Goal: Information Seeking & Learning: Check status

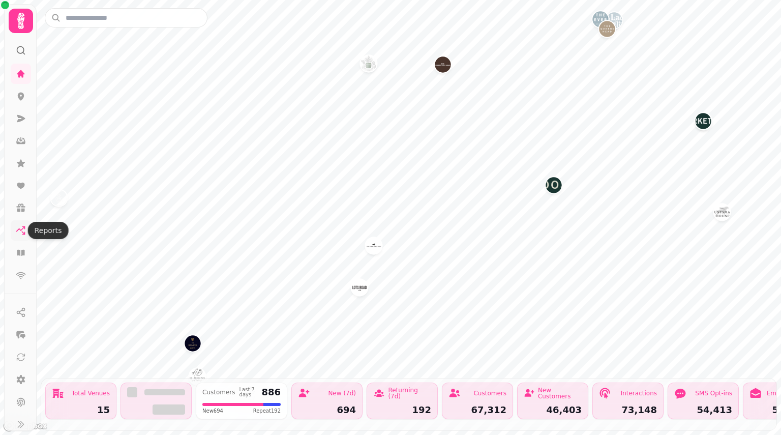
click at [21, 227] on icon at bounding box center [21, 230] width 10 height 10
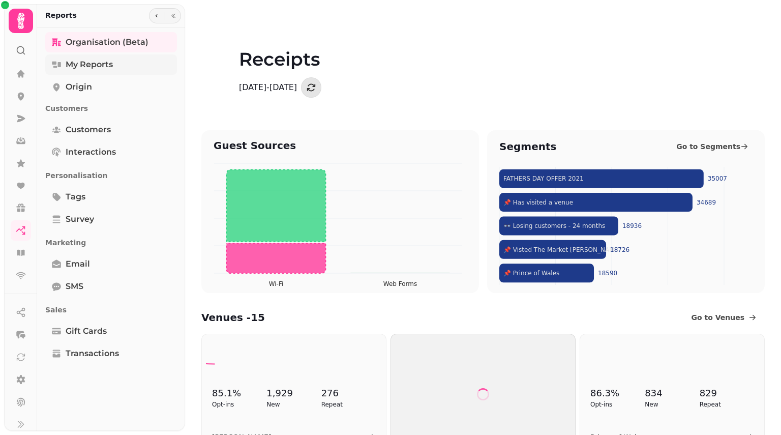
click at [115, 62] on link "My Reports" at bounding box center [111, 64] width 132 height 20
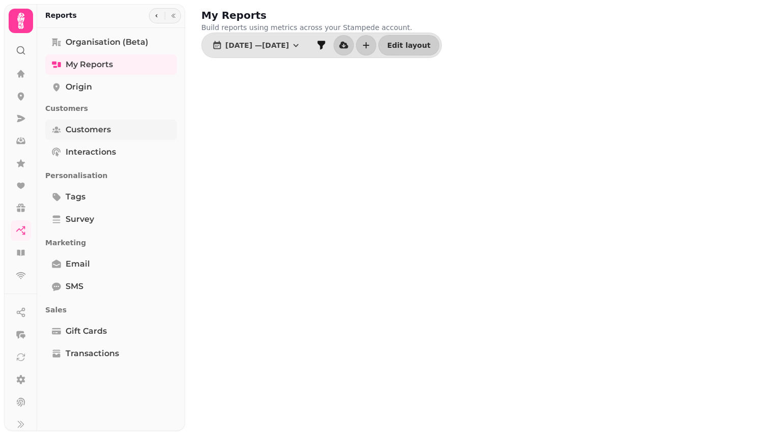
click at [101, 122] on link "Customers" at bounding box center [111, 129] width 132 height 20
select select "**"
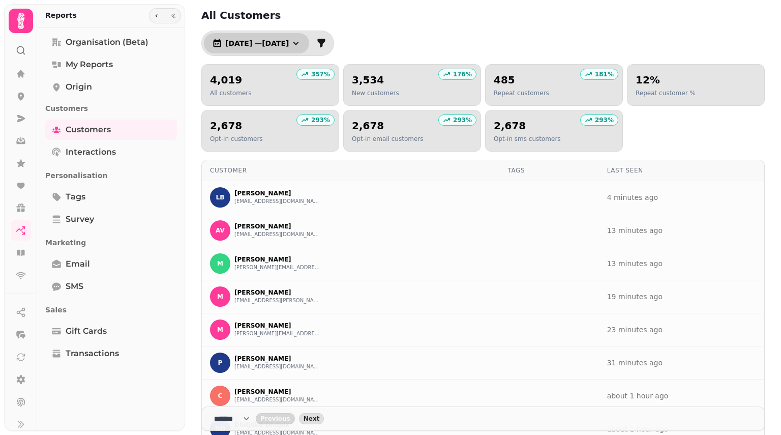
click at [301, 43] on icon "button" at bounding box center [296, 43] width 10 height 10
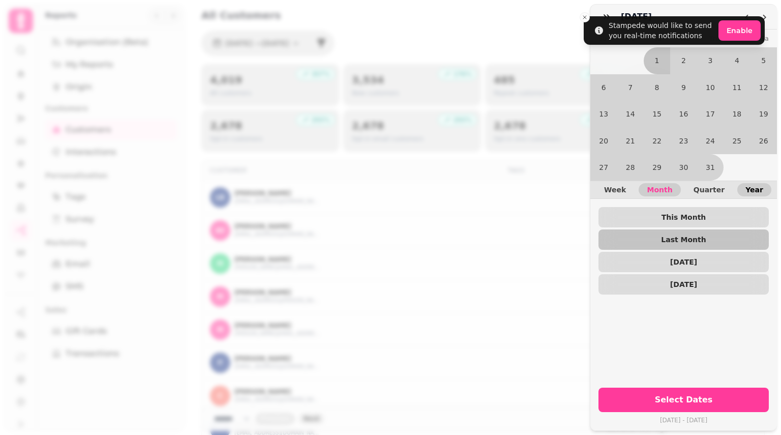
click at [751, 186] on span "Year" at bounding box center [754, 189] width 18 height 7
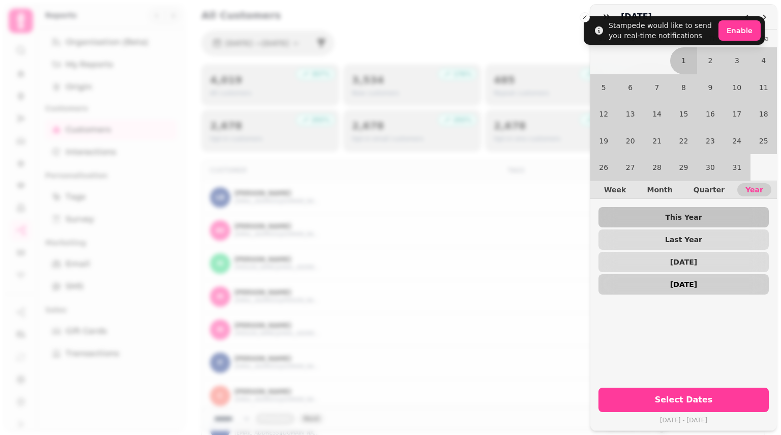
click at [704, 281] on span "[DATE]" at bounding box center [683, 284] width 154 height 7
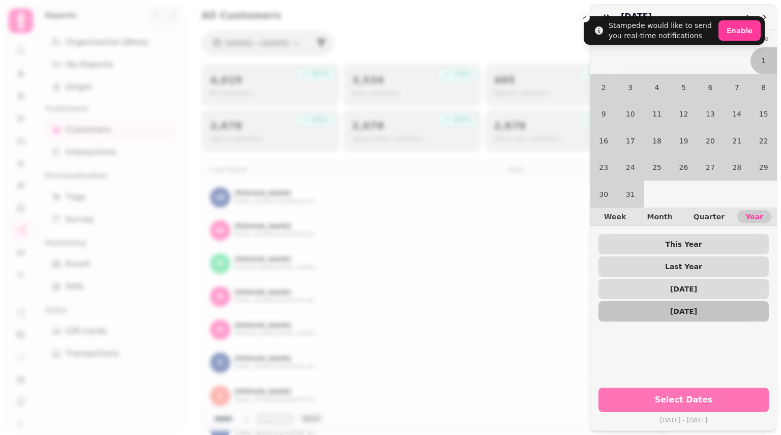
click at [680, 398] on button "Select Dates" at bounding box center [683, 399] width 170 height 24
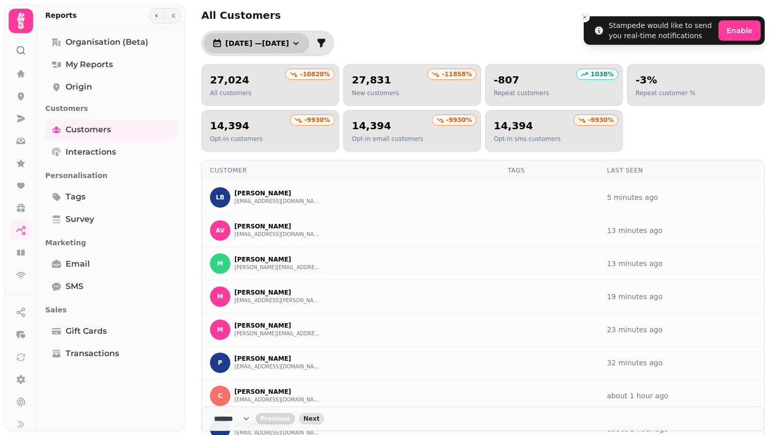
click at [301, 41] on icon "button" at bounding box center [296, 43] width 10 height 10
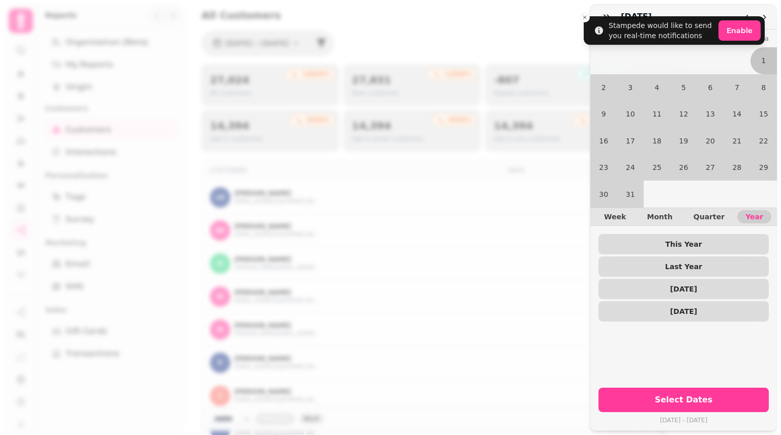
click at [584, 18] on div "January [DATE] Mo Tu We Th Fr Sa 1 2 3 4 5 6 7 8 9 10 11 12 13 14 15 16 17 18 1…" at bounding box center [390, 225] width 781 height 418
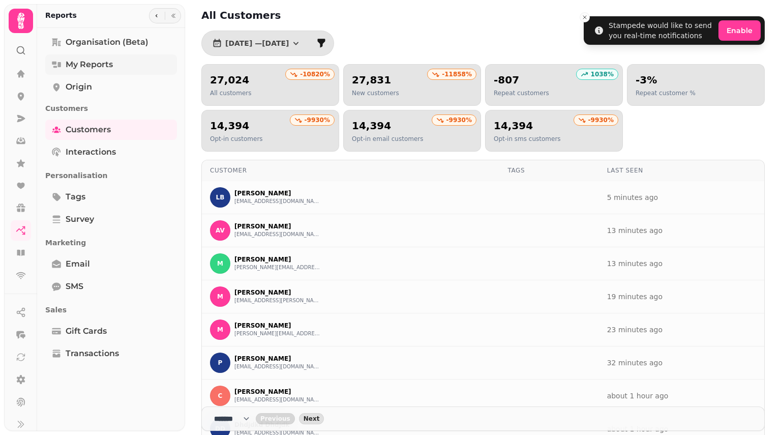
click at [97, 58] on span "My Reports" at bounding box center [89, 64] width 47 height 12
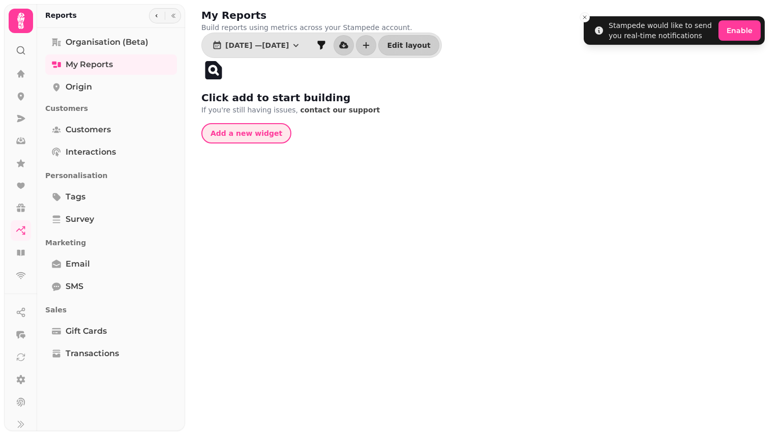
click at [240, 135] on span "Add a new widget" at bounding box center [246, 133] width 72 height 7
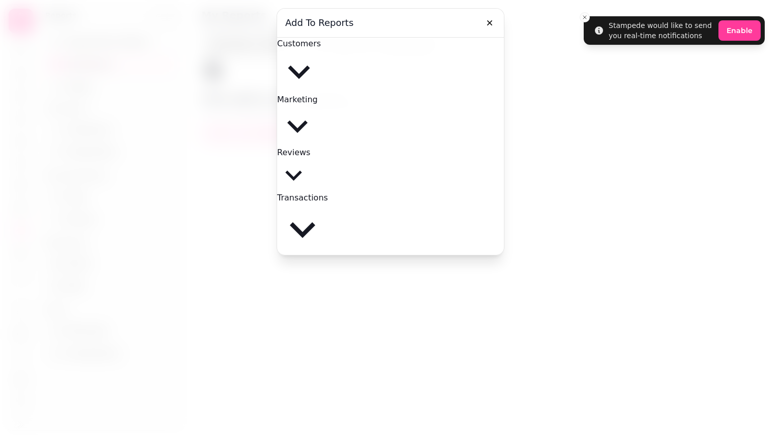
click at [321, 48] on span "Customers" at bounding box center [299, 44] width 44 height 10
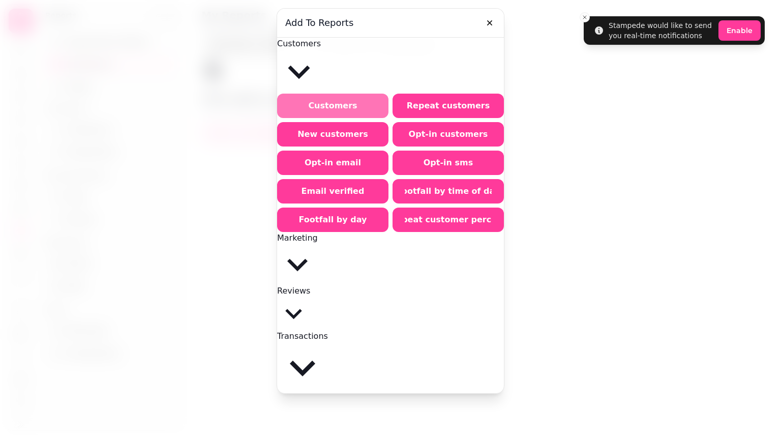
click at [342, 102] on span "Customers" at bounding box center [332, 106] width 87 height 8
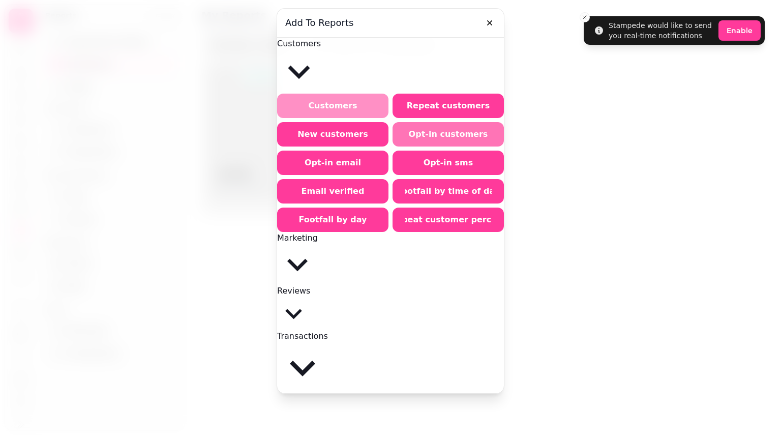
click at [434, 130] on span "Opt-in customers" at bounding box center [448, 134] width 87 height 8
click at [318, 233] on span "Marketing" at bounding box center [297, 238] width 41 height 10
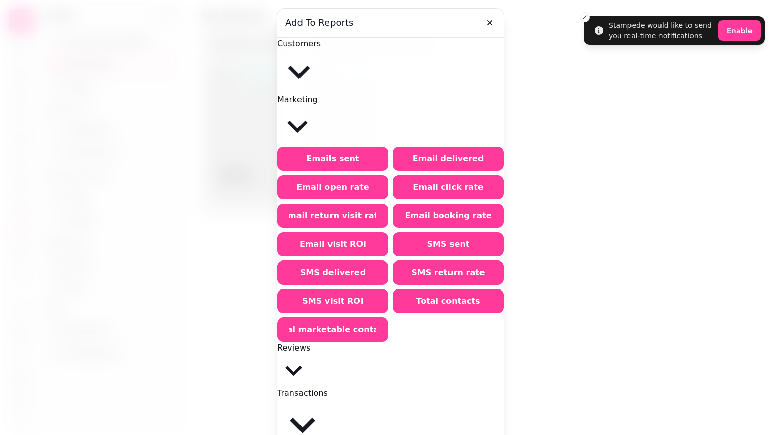
click at [318, 95] on span "Marketing" at bounding box center [297, 100] width 41 height 10
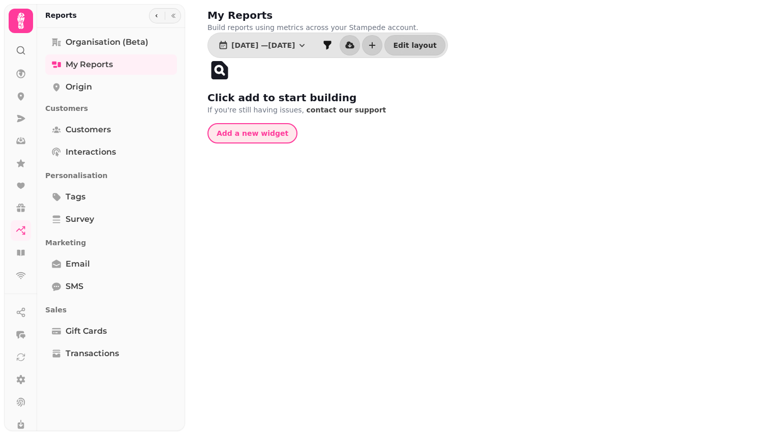
click at [260, 136] on span "Add a new widget" at bounding box center [253, 133] width 72 height 7
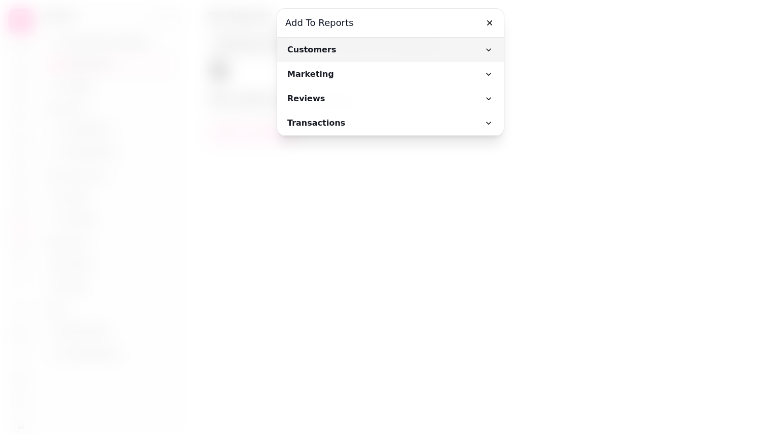
click at [366, 51] on span "Customers" at bounding box center [385, 50] width 196 height 12
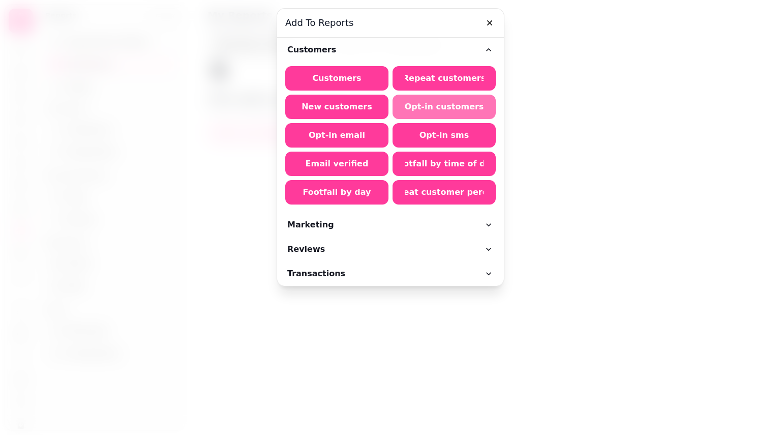
click at [435, 108] on span "Opt-in customers" at bounding box center [444, 107] width 79 height 8
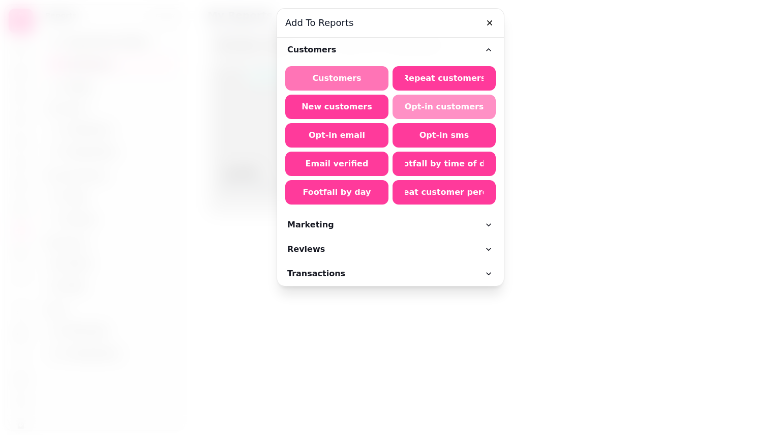
click at [354, 77] on span "Customers" at bounding box center [336, 78] width 79 height 8
click at [487, 20] on icon "button" at bounding box center [489, 22] width 5 height 5
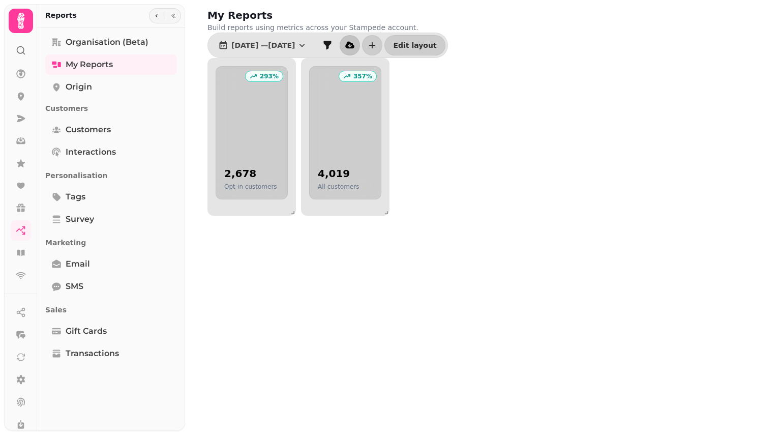
click at [355, 45] on icon "print" at bounding box center [350, 45] width 10 height 10
click at [331, 43] on icon "filter" at bounding box center [328, 45] width 8 height 9
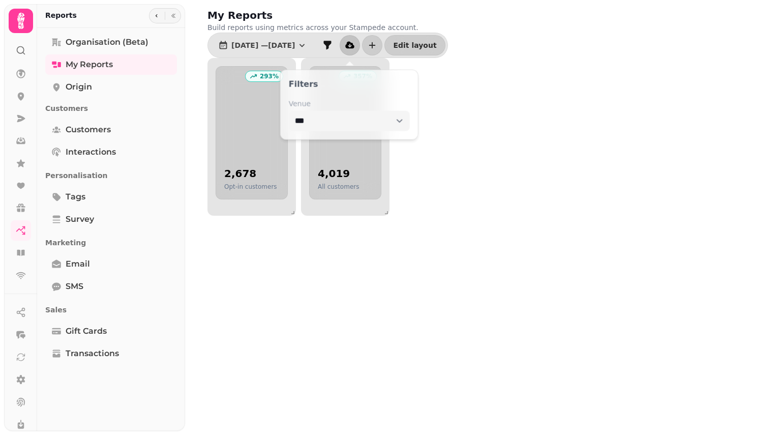
click at [292, 47] on span "[DATE] — [DATE]" at bounding box center [263, 45] width 64 height 7
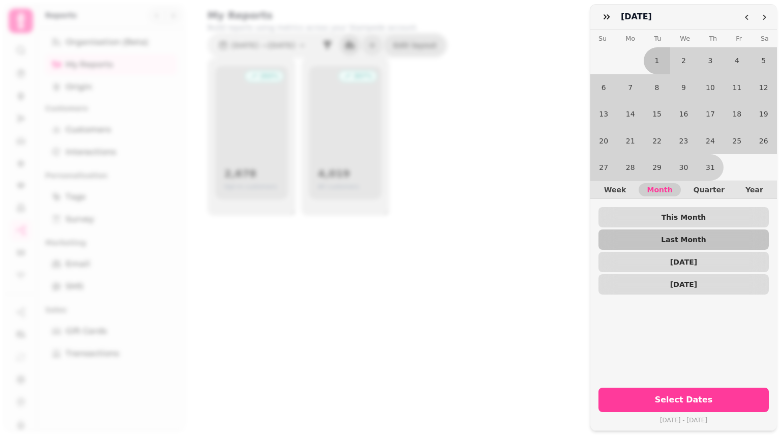
click at [601, 16] on button "button" at bounding box center [606, 17] width 20 height 20
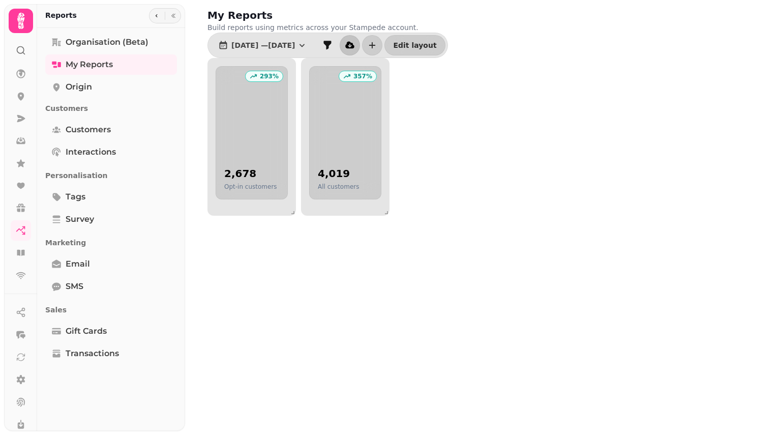
click at [78, 267] on span "Email" at bounding box center [78, 264] width 24 height 12
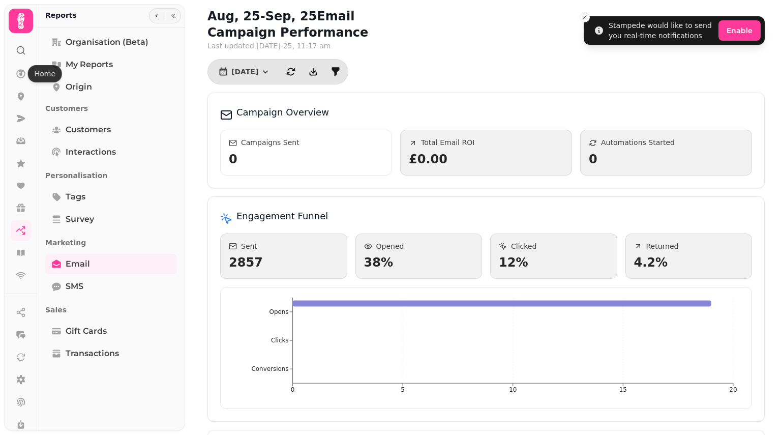
click at [20, 72] on icon at bounding box center [20, 73] width 9 height 9
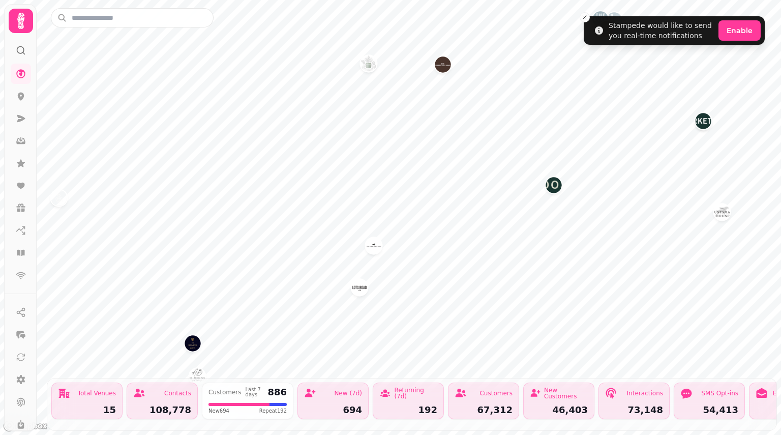
click at [171, 392] on div "Contacts 108,778" at bounding box center [162, 400] width 71 height 37
click at [232, 389] on div "Customers Last 7 days 886 New 694 Repeat 192" at bounding box center [248, 400] width 92 height 37
click at [148, 393] on div "Contacts 108,778" at bounding box center [162, 400] width 71 height 37
click at [584, 18] on icon "Close toast" at bounding box center [585, 17] width 6 height 6
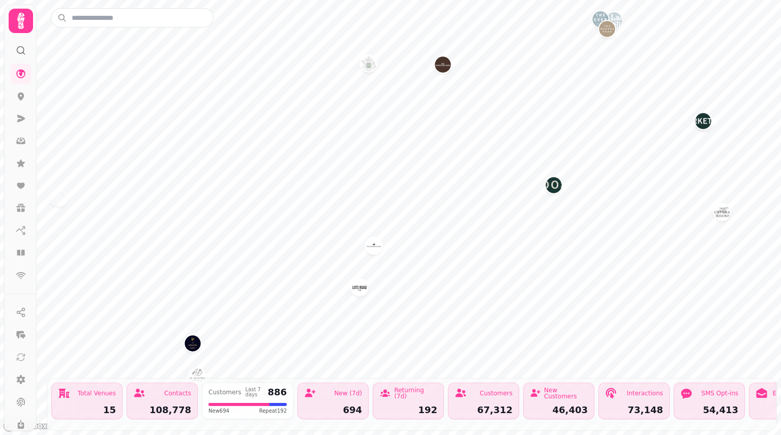
click at [90, 405] on div "15" at bounding box center [87, 409] width 58 height 9
click at [163, 394] on div "Contacts 108,778" at bounding box center [162, 400] width 71 height 37
click at [108, 19] on input "text" at bounding box center [132, 17] width 163 height 19
click at [608, 28] on img "The Queens Head" at bounding box center [607, 29] width 16 height 16
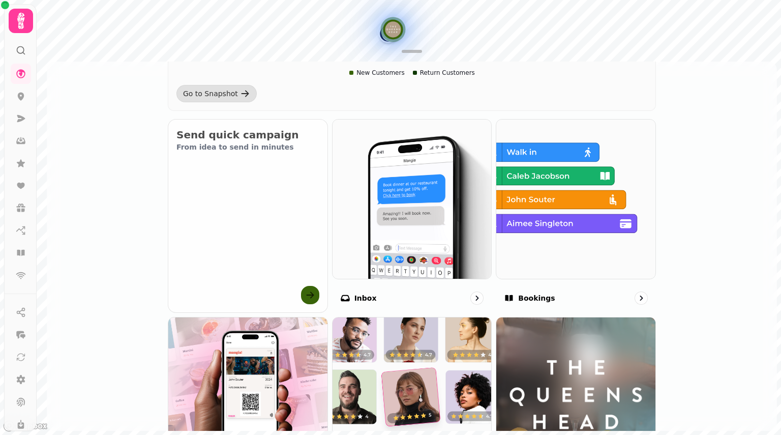
scroll to position [333, 0]
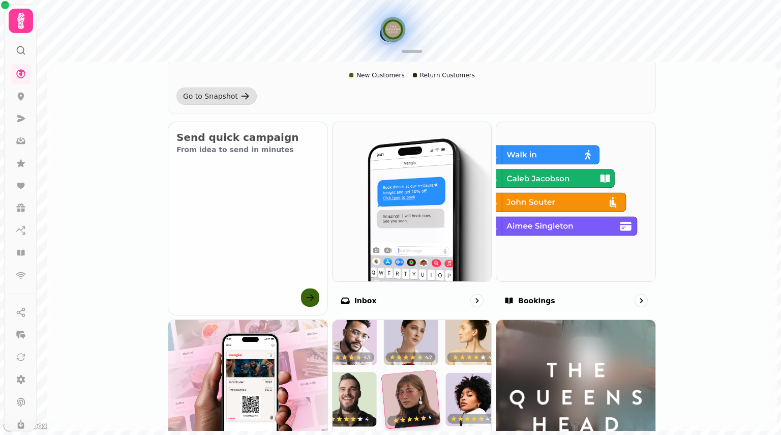
click at [203, 95] on div "Go to Snapshot" at bounding box center [210, 96] width 55 height 10
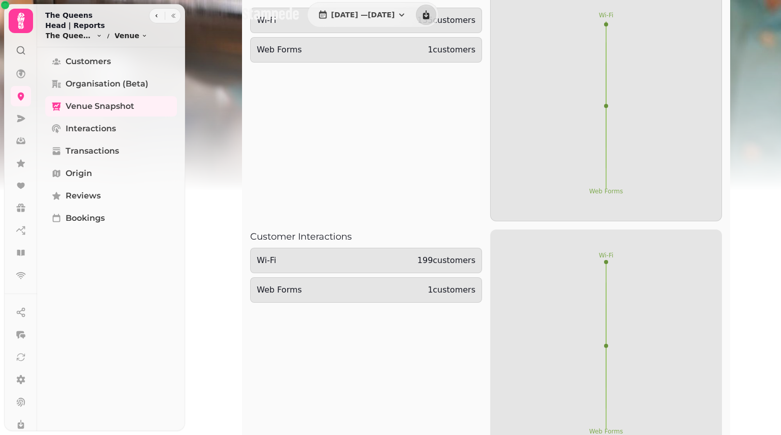
scroll to position [1763, 0]
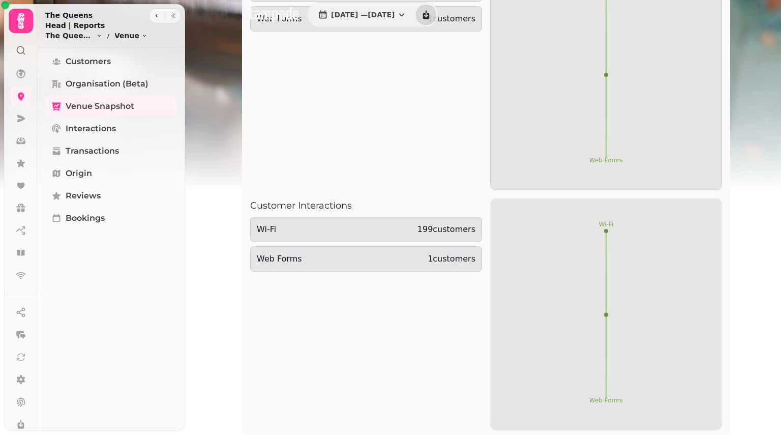
click at [84, 78] on span "Organisation (beta)" at bounding box center [107, 84] width 83 height 12
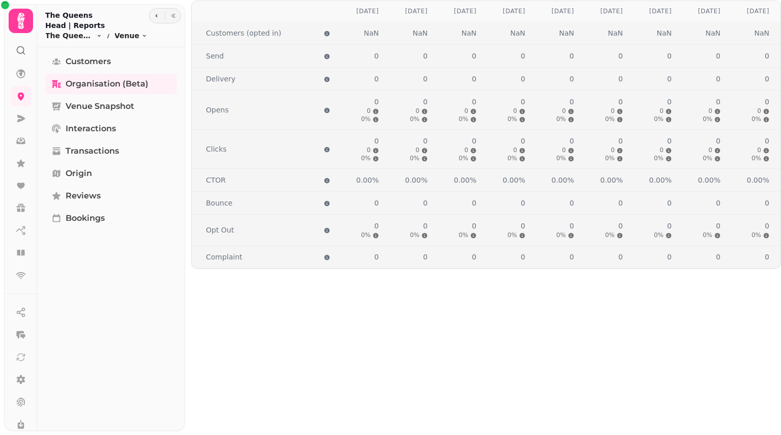
click at [89, 100] on span "Venue Snapshot" at bounding box center [100, 106] width 69 height 12
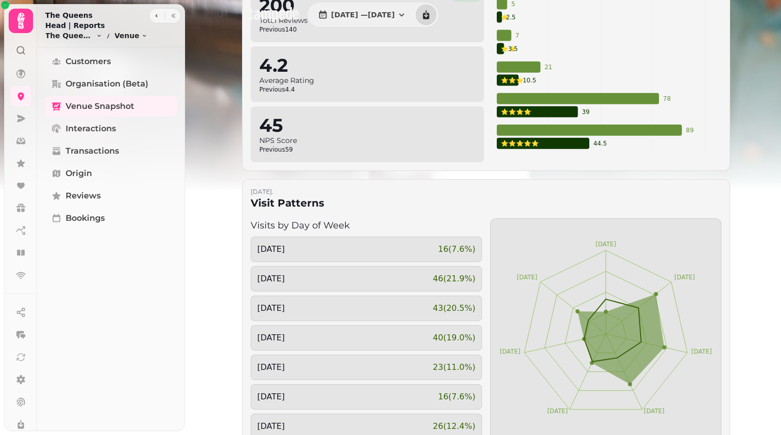
scroll to position [533, 0]
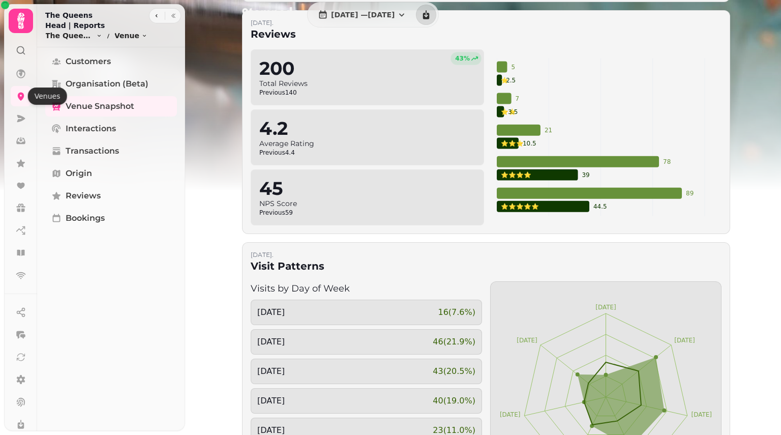
click at [18, 94] on icon at bounding box center [21, 97] width 7 height 8
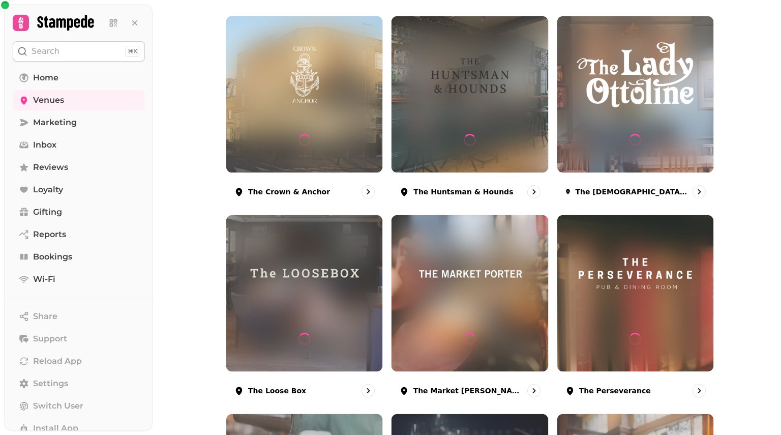
click at [299, 198] on div "The Crown & Anchor" at bounding box center [304, 191] width 157 height 29
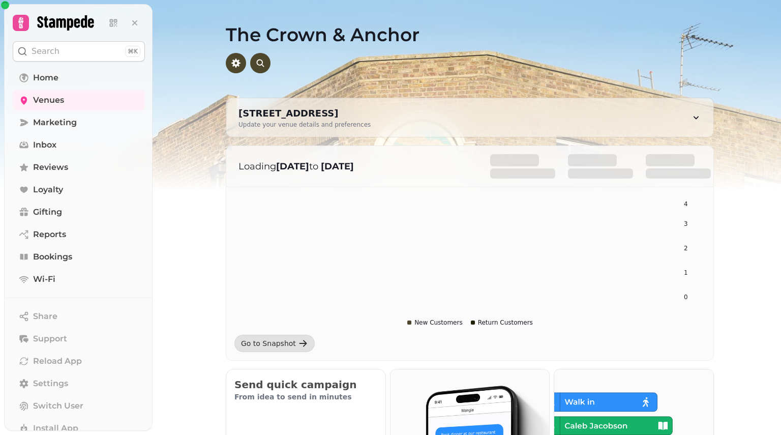
click at [203, 172] on img at bounding box center [390, 127] width 781 height 254
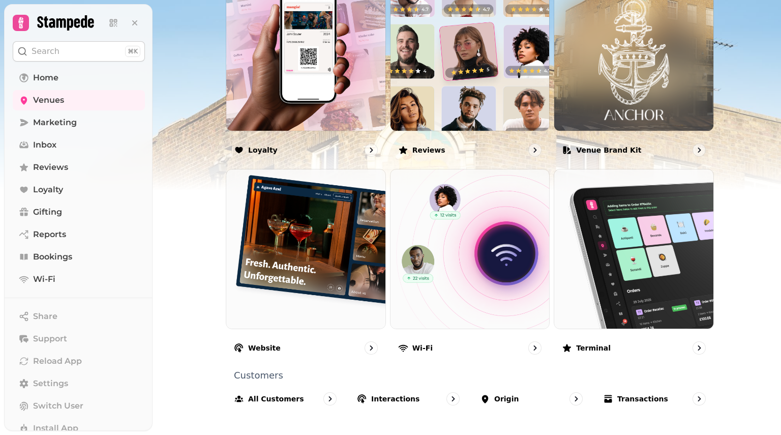
scroll to position [595, 0]
click at [303, 399] on div "All customers" at bounding box center [285, 398] width 119 height 29
select select "**"
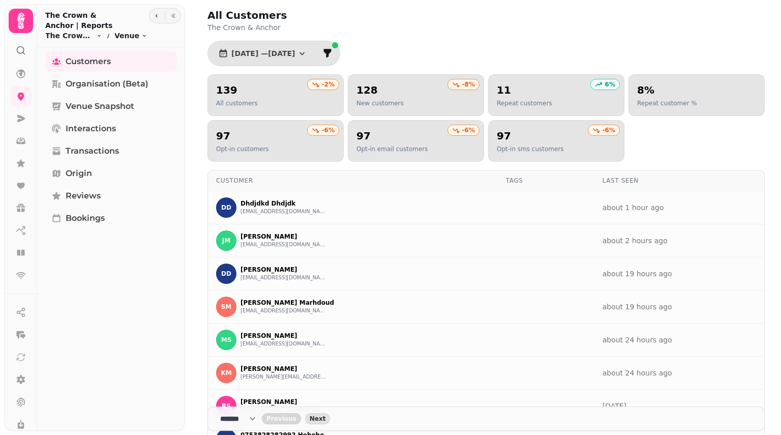
click at [307, 57] on icon "button" at bounding box center [302, 53] width 10 height 10
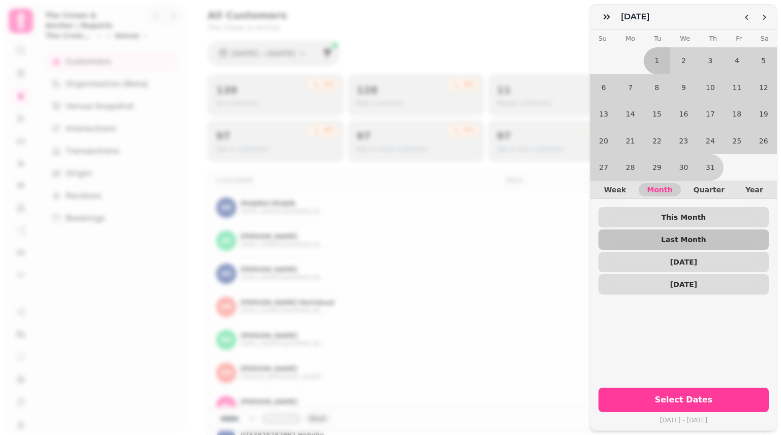
click at [654, 214] on span "This Month" at bounding box center [683, 217] width 154 height 7
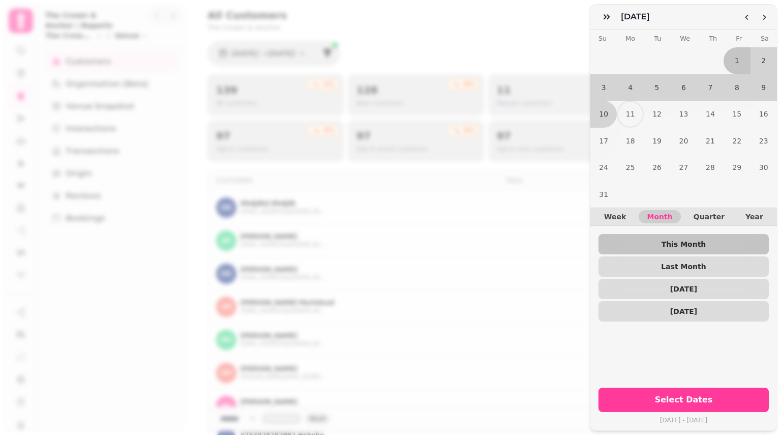
click at [649, 398] on button "Select Dates" at bounding box center [683, 399] width 170 height 24
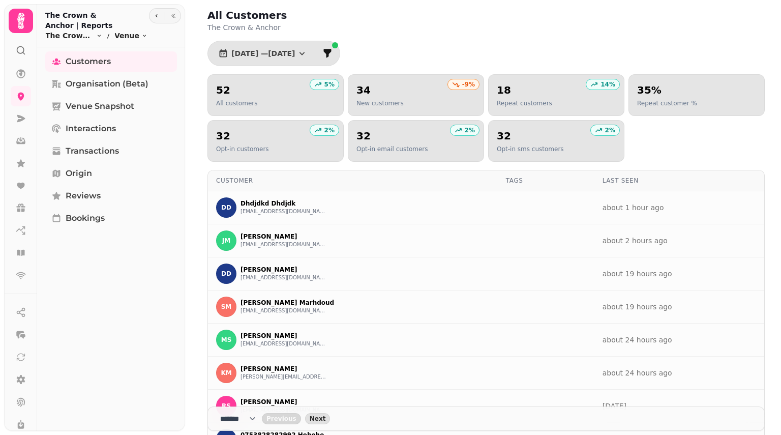
click at [295, 54] on span "1 Aug, 2025 — 10 Aug, 2025" at bounding box center [263, 53] width 64 height 7
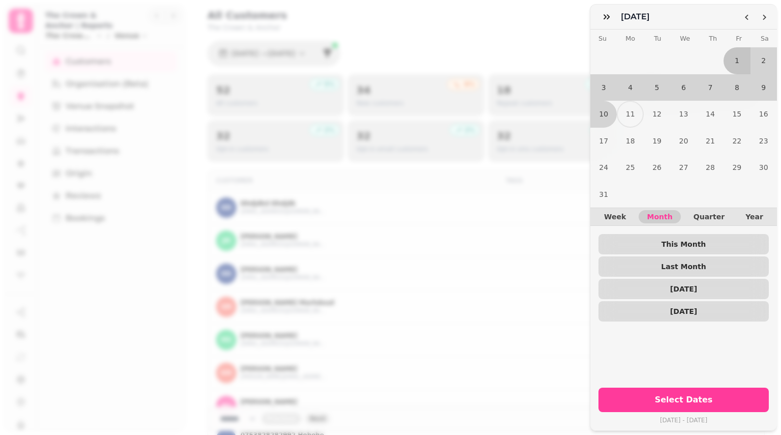
click at [750, 213] on span "Year" at bounding box center [754, 216] width 18 height 7
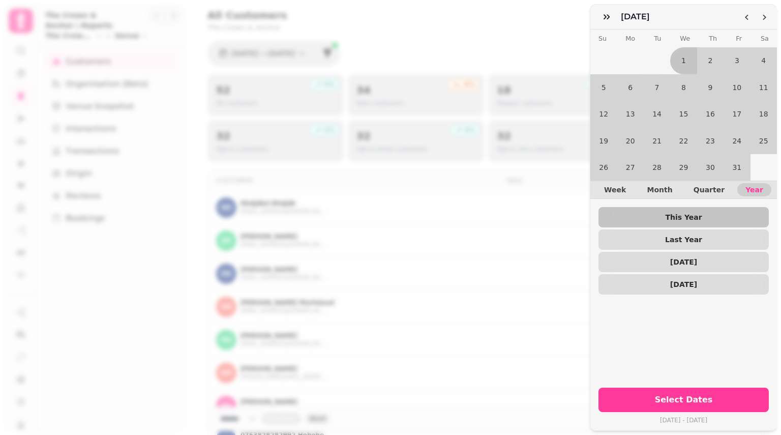
click at [677, 395] on span "Select Dates" at bounding box center [684, 399] width 146 height 8
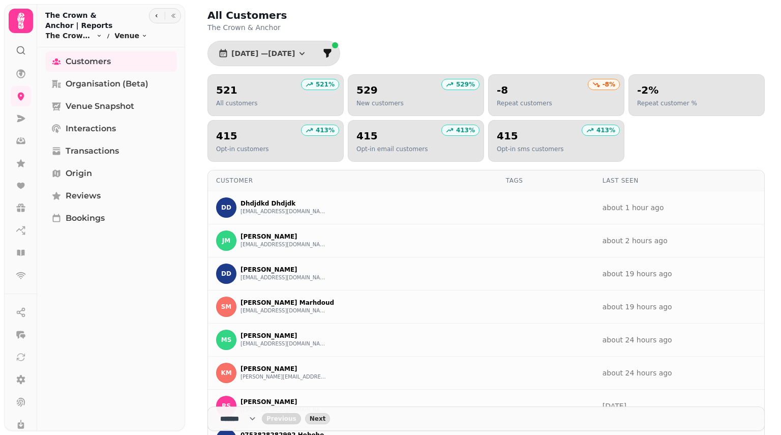
click at [338, 47] on button "filter" at bounding box center [327, 53] width 20 height 20
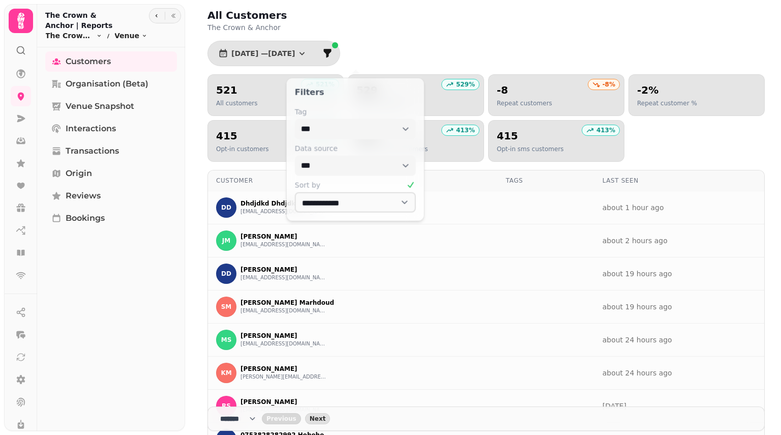
click at [428, 47] on div "All Customers The Crown & Anchor 1 Jan, 2025 — 10 Aug, 2025 521 % 521 All custo…" at bounding box center [486, 285] width 590 height 570
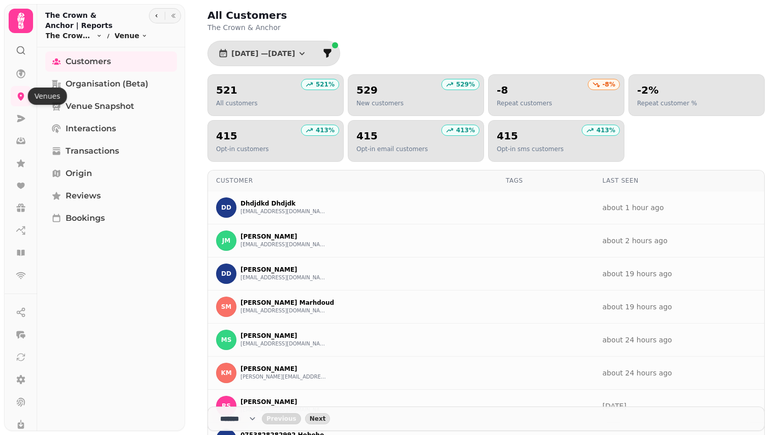
click at [22, 96] on icon at bounding box center [21, 97] width 7 height 8
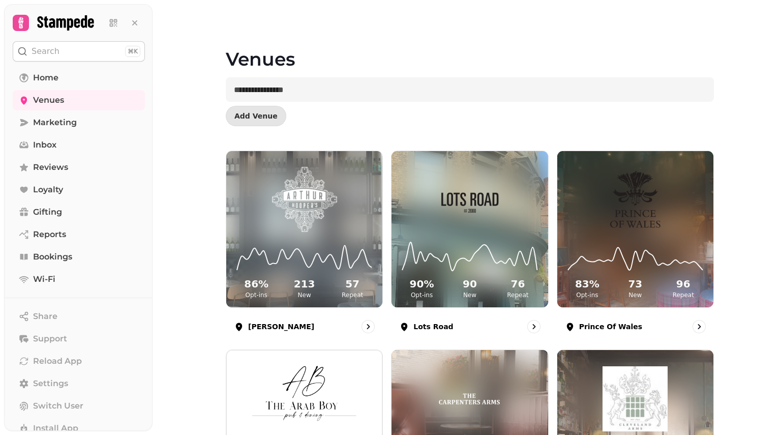
click at [281, 215] on img at bounding box center [304, 199] width 117 height 65
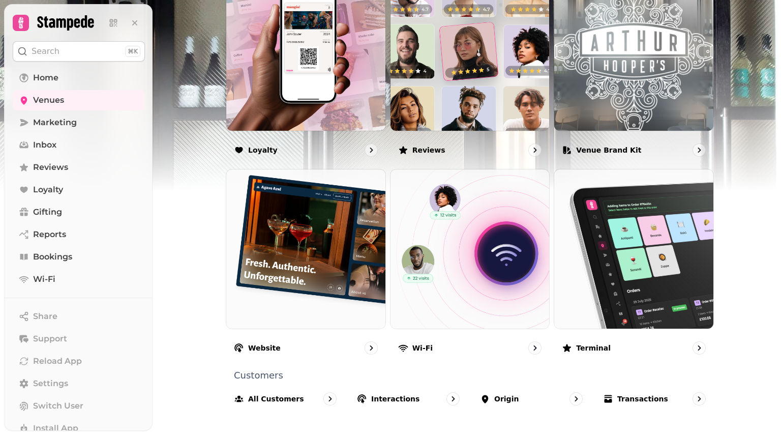
scroll to position [595, 0]
click at [297, 394] on div "All customers" at bounding box center [285, 398] width 119 height 29
select select "**"
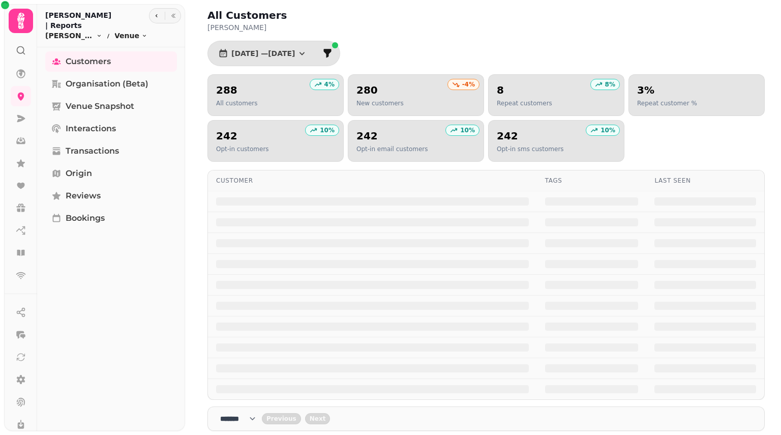
click at [315, 58] on button "[DATE] — [DATE]" at bounding box center [262, 53] width 105 height 20
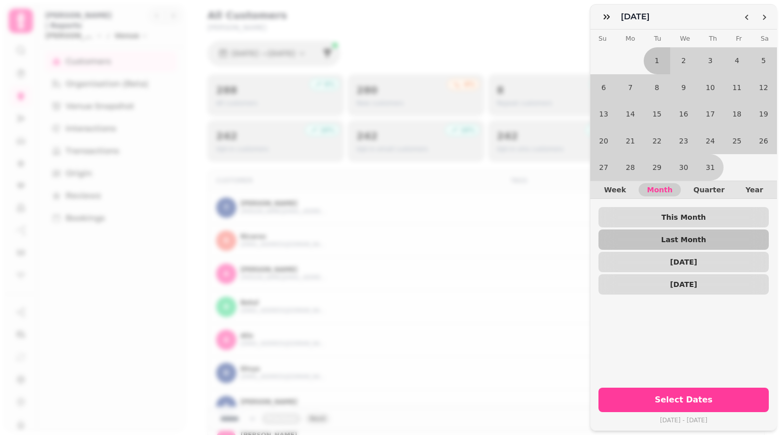
click at [745, 186] on span "Year" at bounding box center [754, 189] width 18 height 7
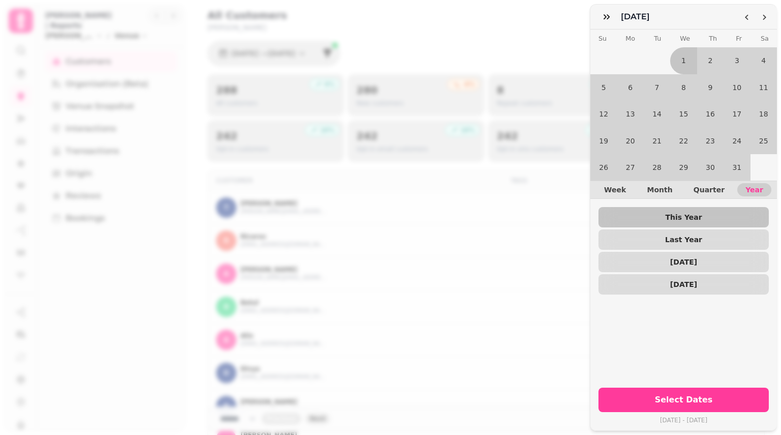
click at [688, 395] on span "Select Dates" at bounding box center [684, 399] width 146 height 8
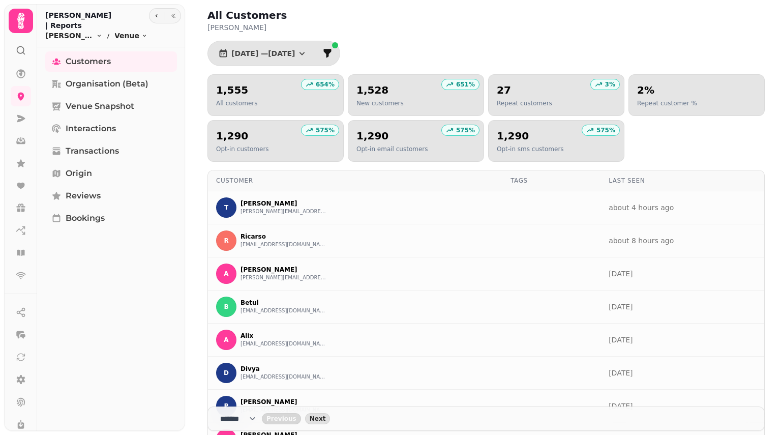
click at [123, 100] on span "Venue Snapshot" at bounding box center [100, 106] width 69 height 12
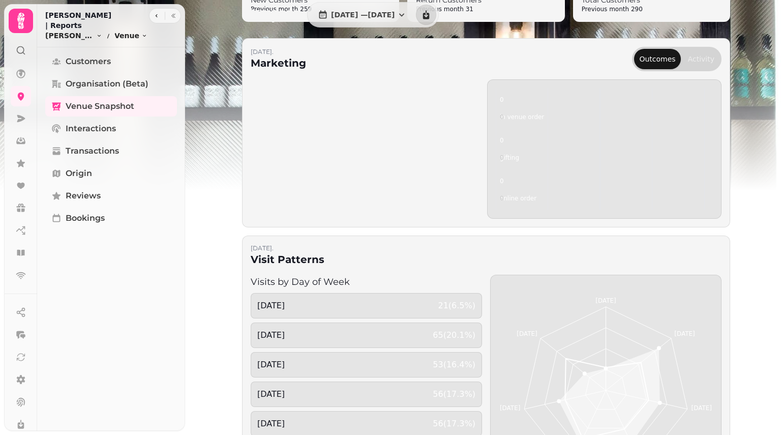
scroll to position [309, 0]
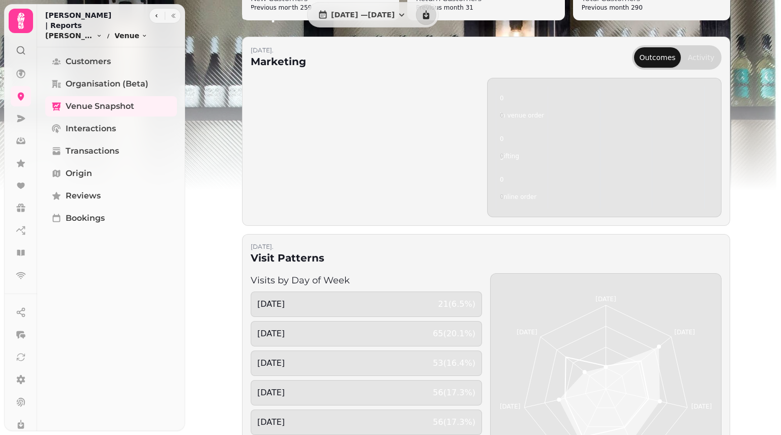
click at [706, 48] on button "Activity" at bounding box center [701, 57] width 37 height 20
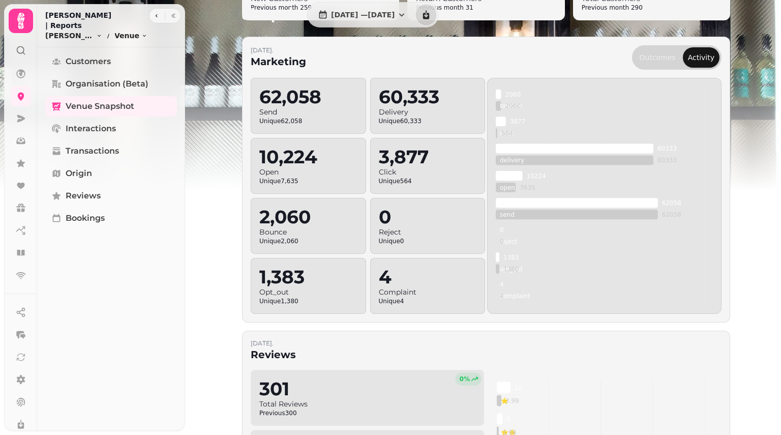
click at [645, 63] on button "Outcomes" at bounding box center [657, 57] width 46 height 20
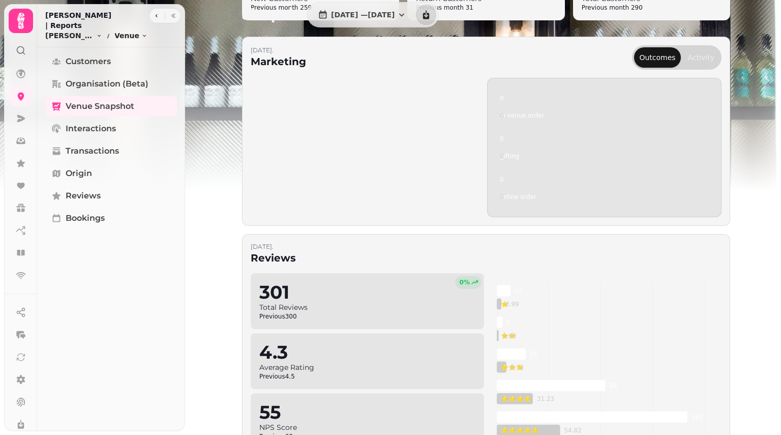
click at [700, 58] on button "Activity" at bounding box center [701, 57] width 37 height 20
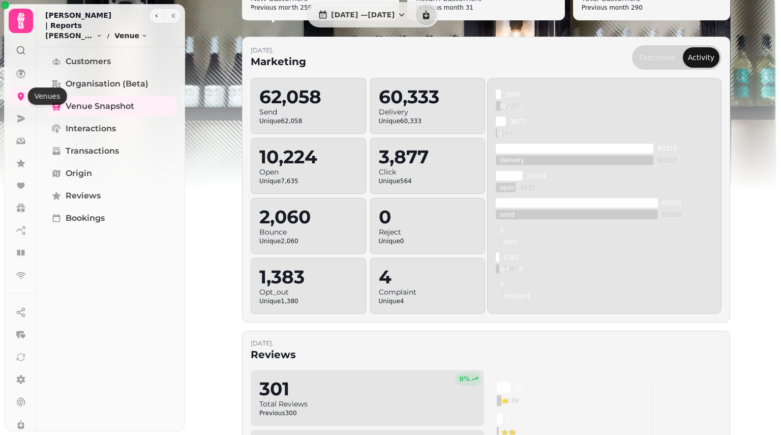
click at [24, 99] on icon at bounding box center [21, 96] width 10 height 10
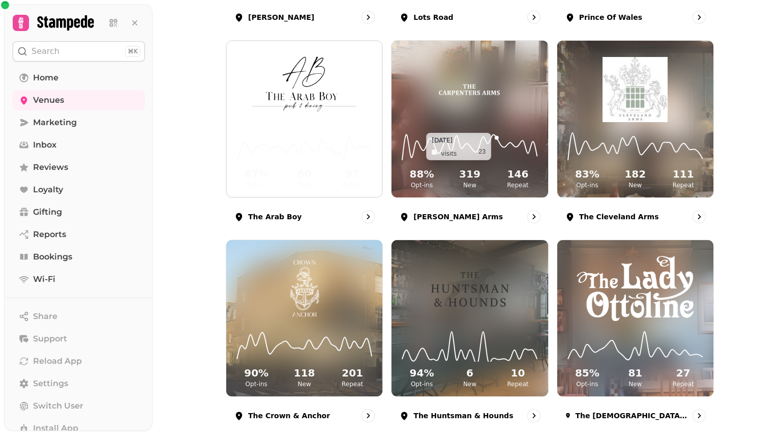
click at [494, 147] on icon at bounding box center [470, 146] width 140 height 33
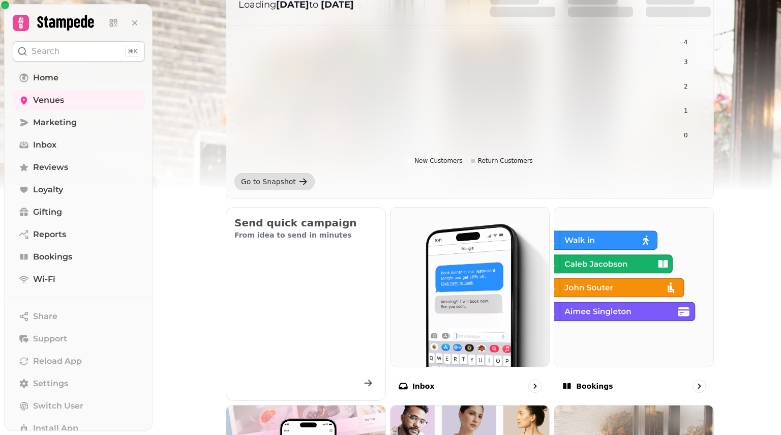
scroll to position [595, 0]
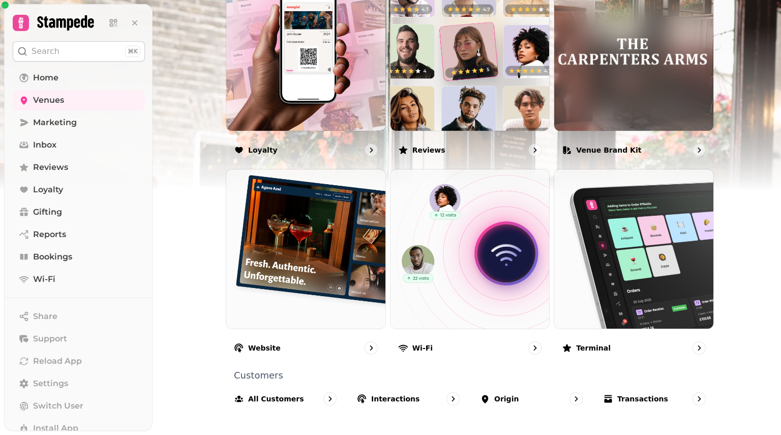
click at [312, 392] on div "All customers" at bounding box center [285, 398] width 119 height 29
select select "**"
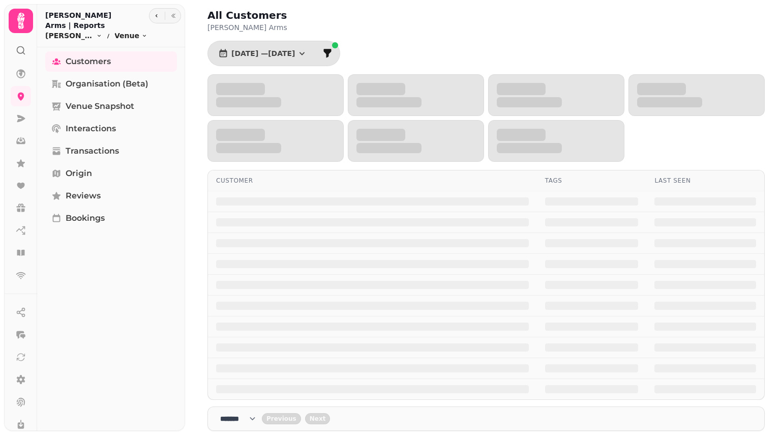
click at [114, 100] on span "Venue Snapshot" at bounding box center [100, 106] width 69 height 12
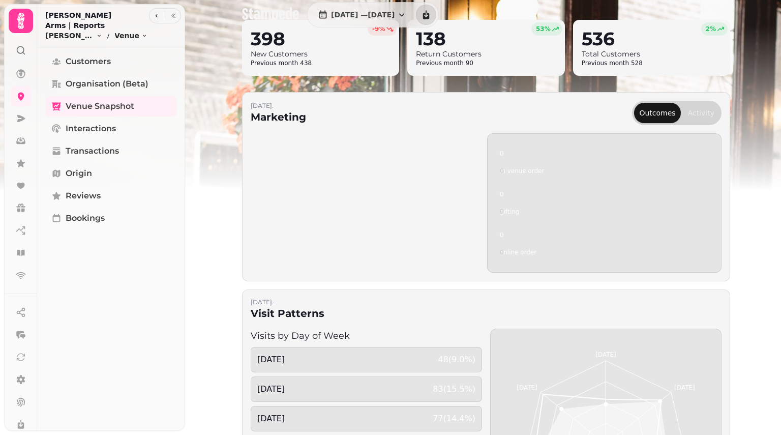
scroll to position [257, 0]
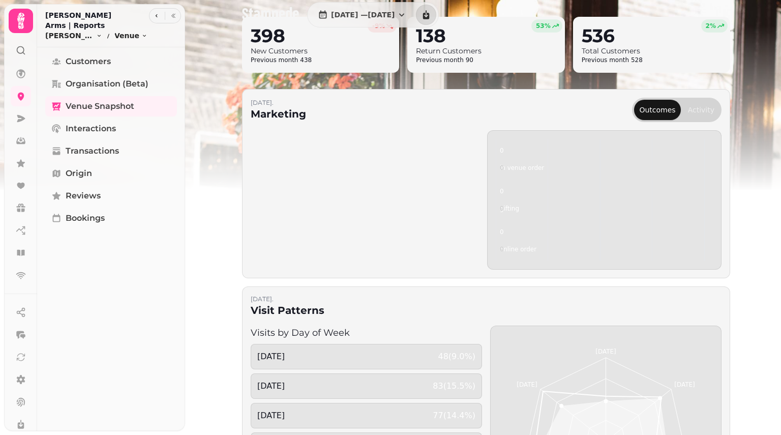
click at [712, 104] on button "Activity" at bounding box center [701, 110] width 37 height 20
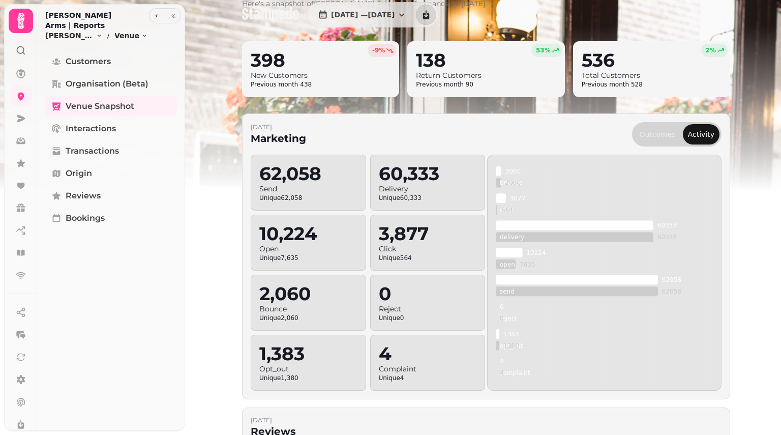
scroll to position [247, 0]
